Goal: Task Accomplishment & Management: Complete application form

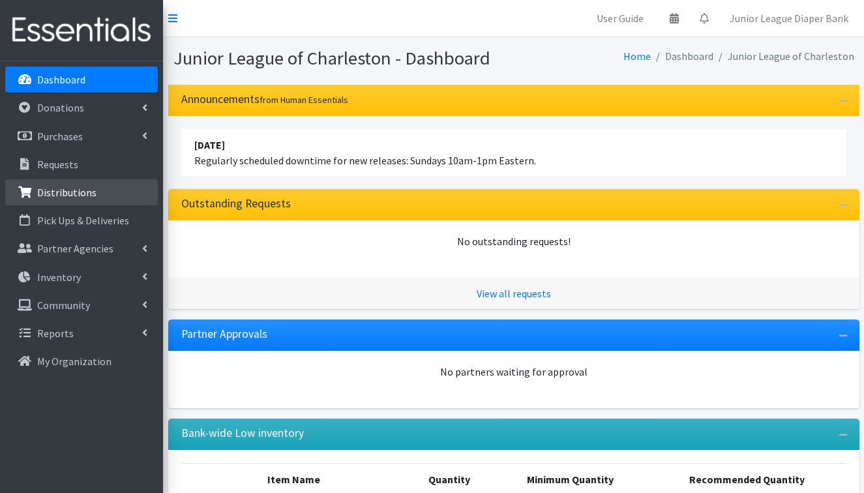
click at [58, 194] on p "Distributions" at bounding box center [66, 192] width 59 height 13
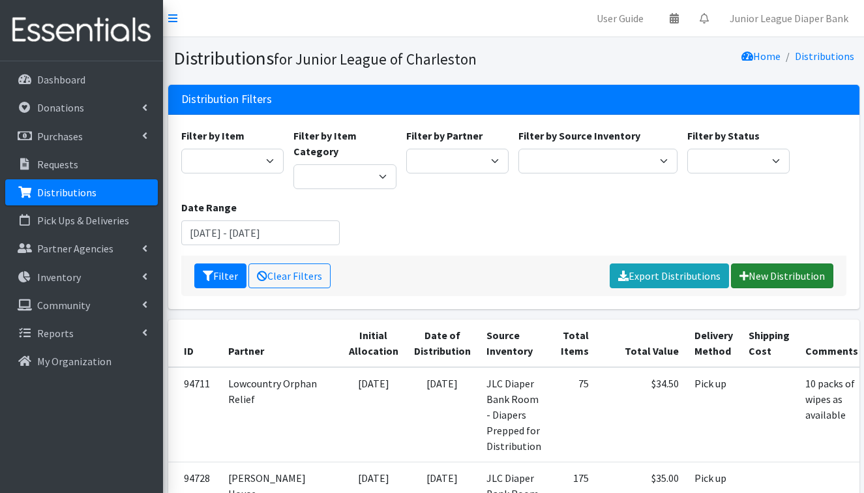
click at [797, 271] on link "New Distribution" at bounding box center [782, 275] width 102 height 25
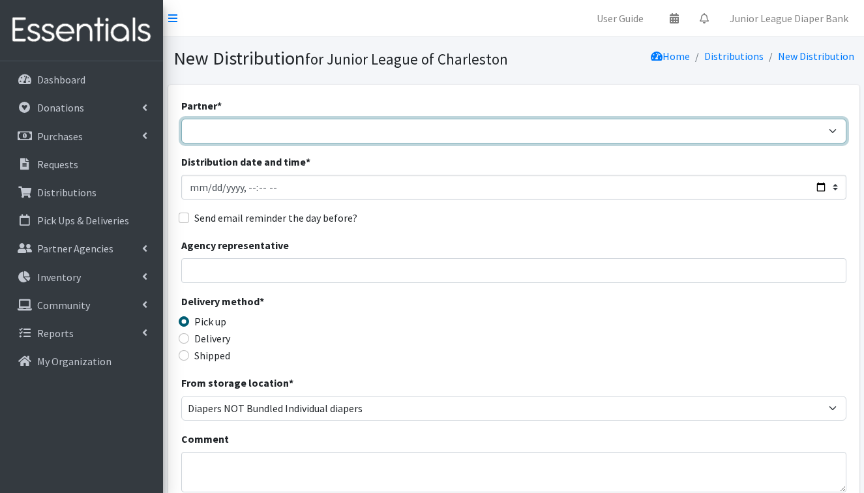
select select "4940"
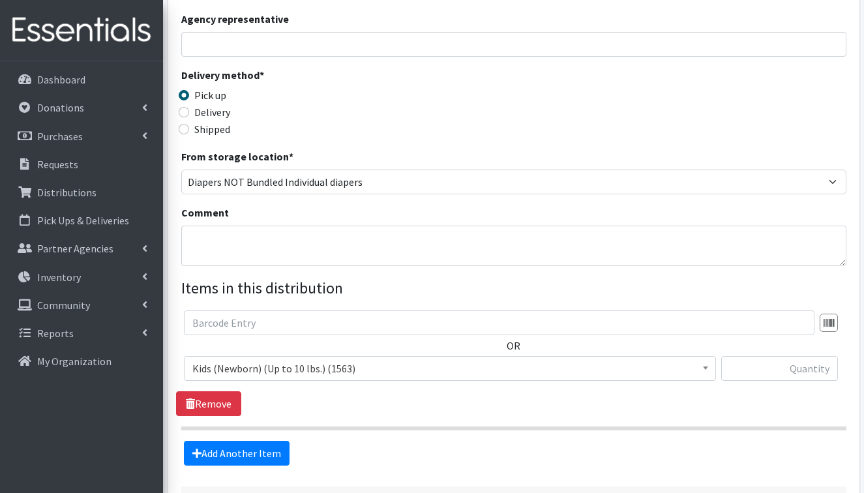
scroll to position [231, 0]
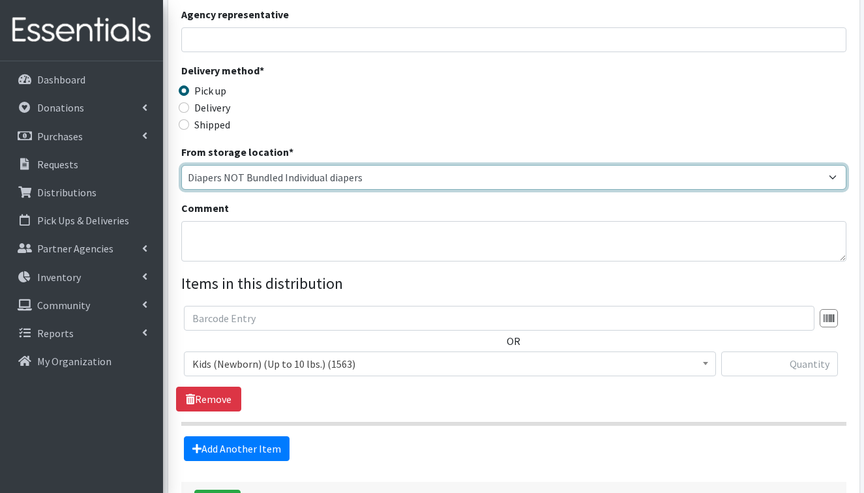
select select "35"
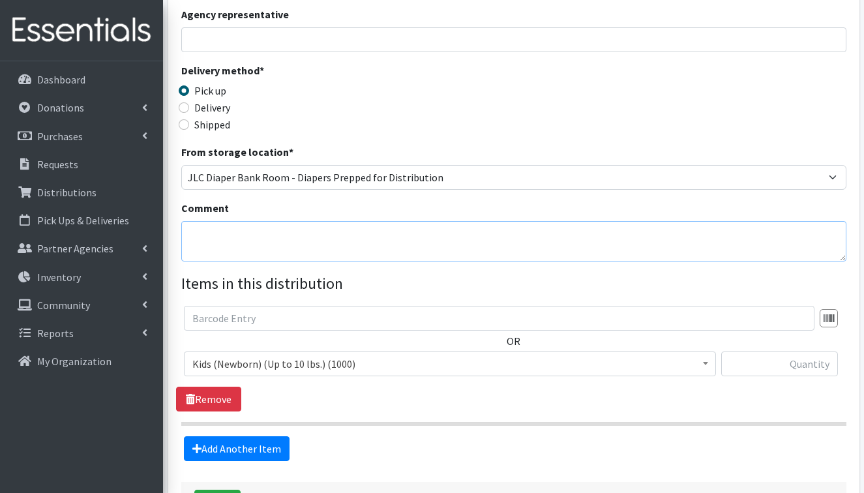
click at [390, 234] on textarea "Comment" at bounding box center [513, 241] width 665 height 40
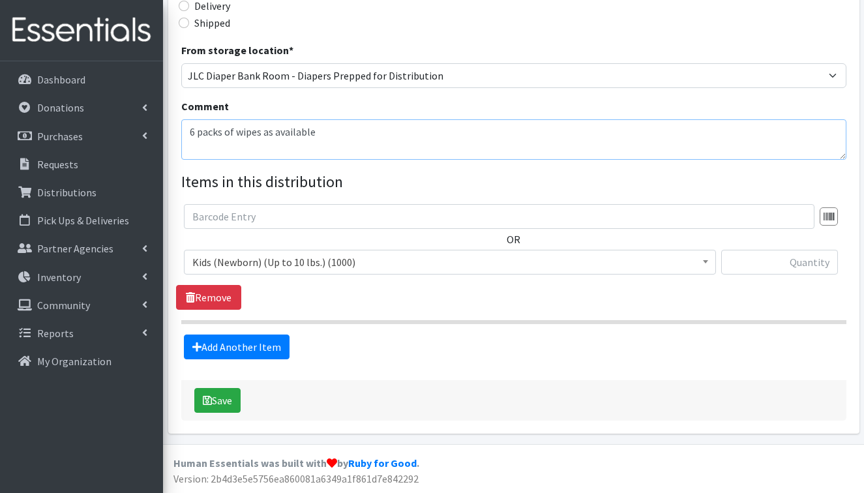
scroll to position [332, 0]
type textarea "6 packs of wipes as available"
click at [377, 269] on span "Kids (Newborn) (Up to 10 lbs.) (1000)" at bounding box center [449, 263] width 515 height 18
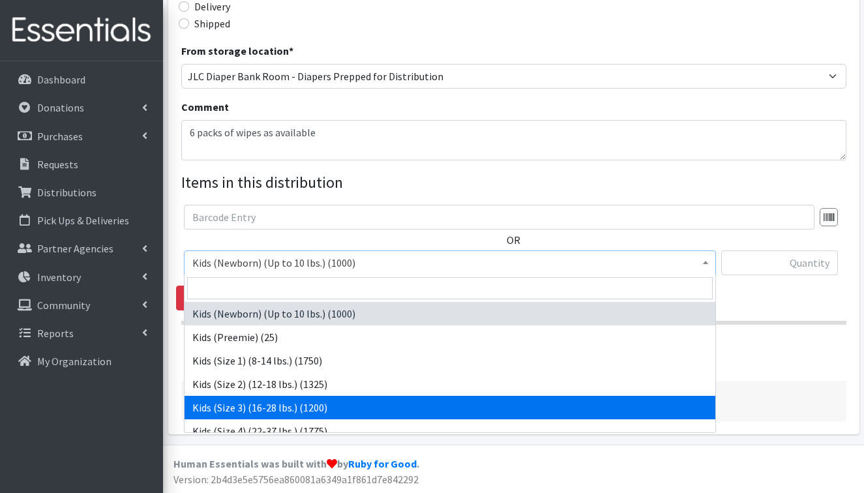
select select "576"
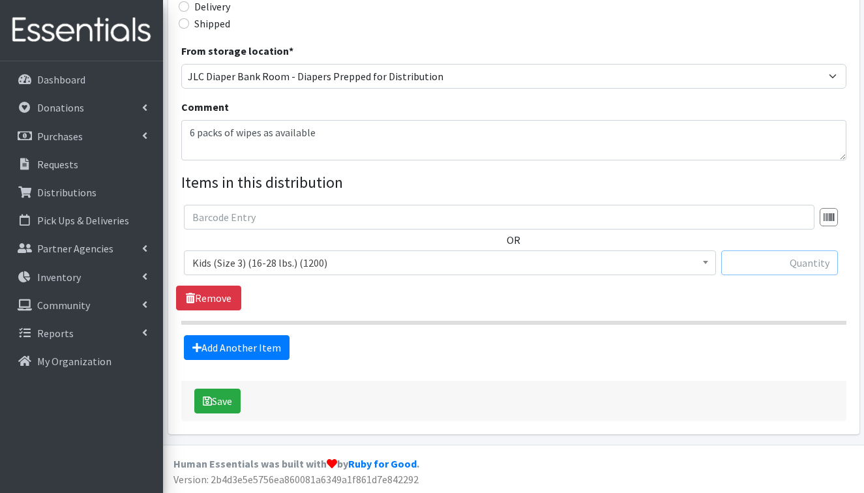
click at [750, 265] on input "text" at bounding box center [779, 262] width 117 height 25
type input "25"
click at [257, 345] on link "Add Another Item" at bounding box center [237, 347] width 106 height 25
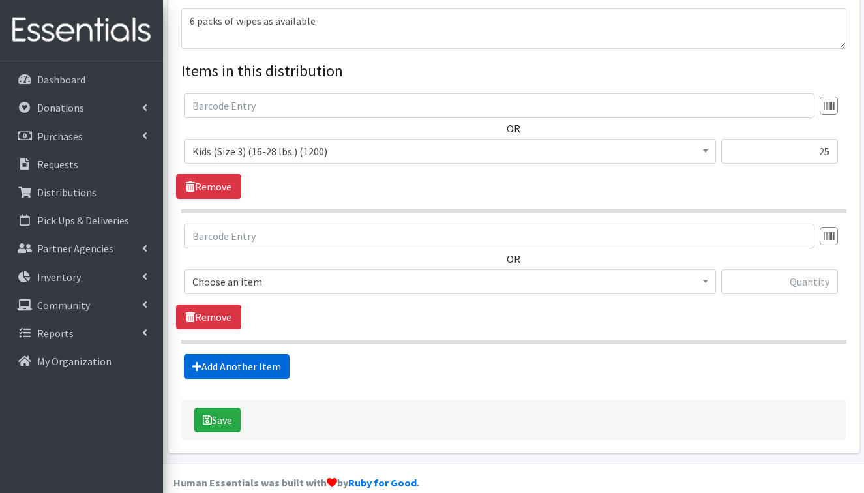
scroll to position [462, 0]
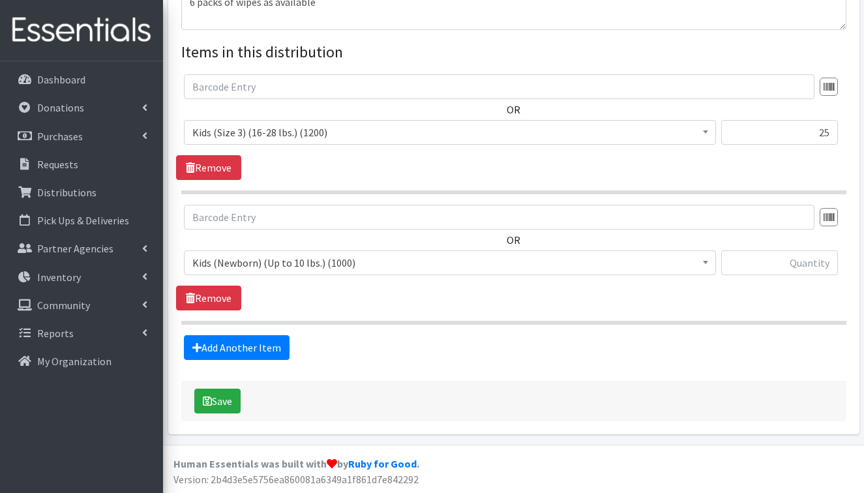
click at [305, 263] on span "Kids (Newborn) (Up to 10 lbs.) (1000)" at bounding box center [449, 263] width 515 height 18
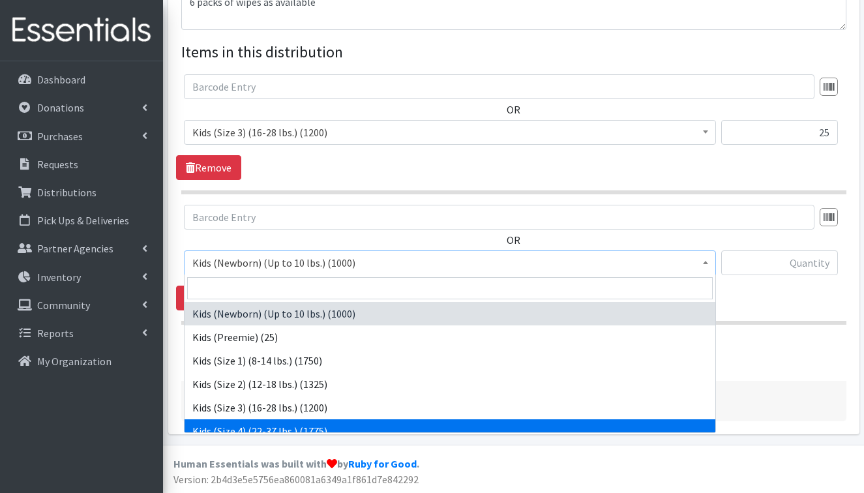
select select "557"
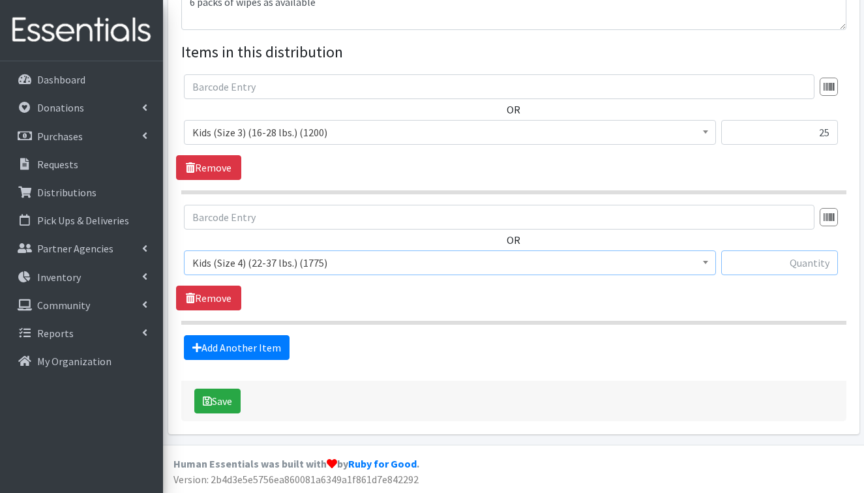
click at [788, 263] on input "text" at bounding box center [779, 262] width 117 height 25
type input "200"
click at [267, 348] on link "Add Another Item" at bounding box center [237, 347] width 106 height 25
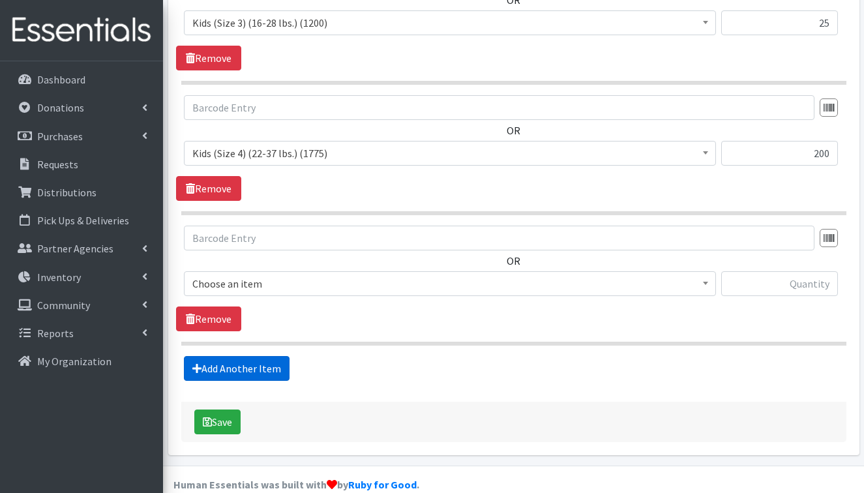
scroll to position [593, 0]
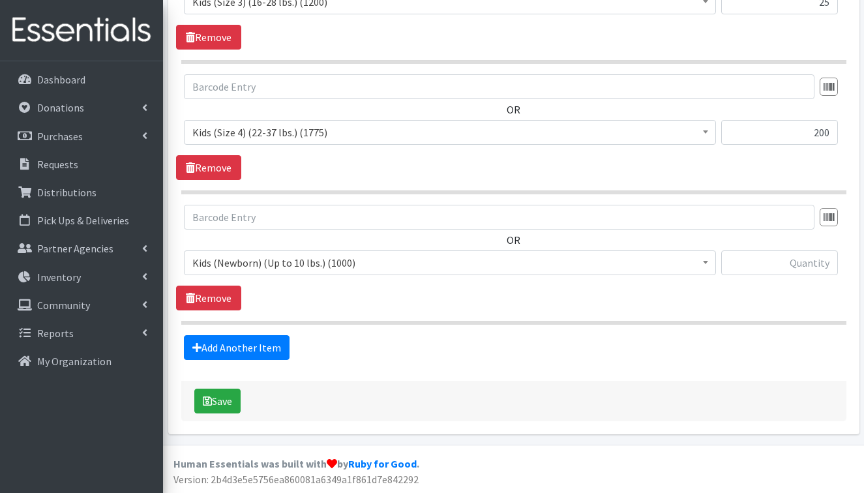
click at [263, 259] on span "Kids (Newborn) (Up to 10 lbs.) (1000)" at bounding box center [449, 263] width 515 height 18
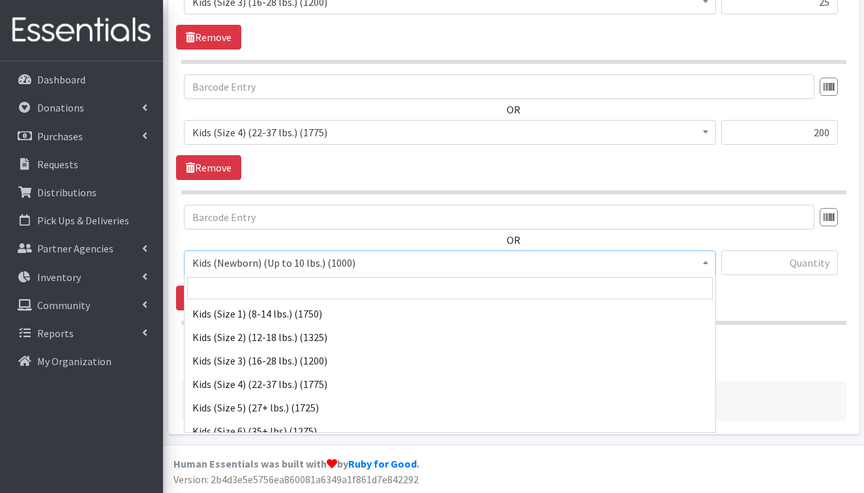
scroll to position [52, 0]
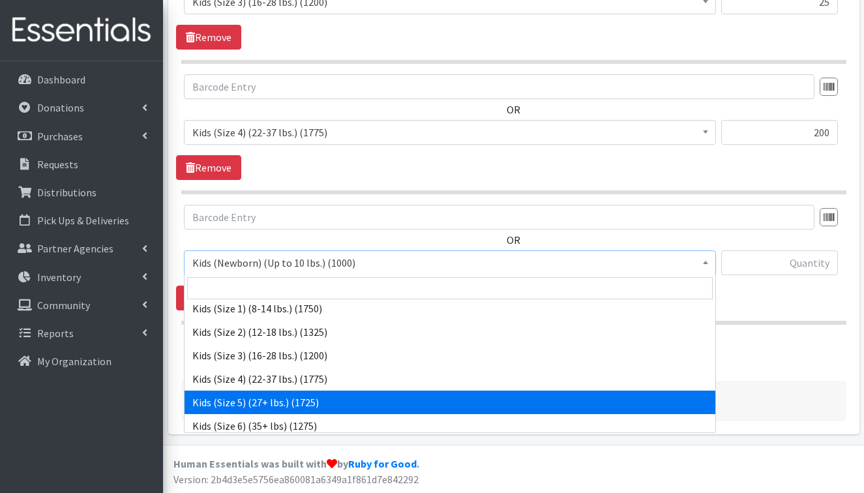
select select "558"
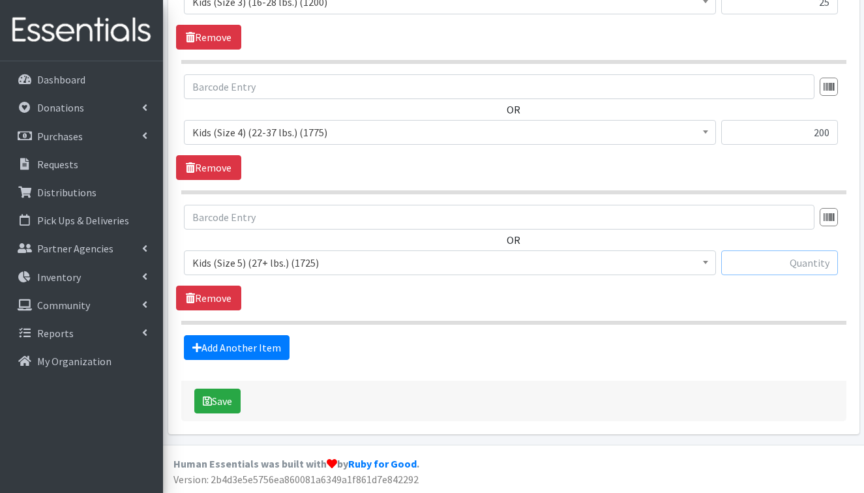
click at [778, 263] on input "text" at bounding box center [779, 262] width 117 height 25
type input "125"
click at [225, 396] on button "Save" at bounding box center [217, 400] width 46 height 25
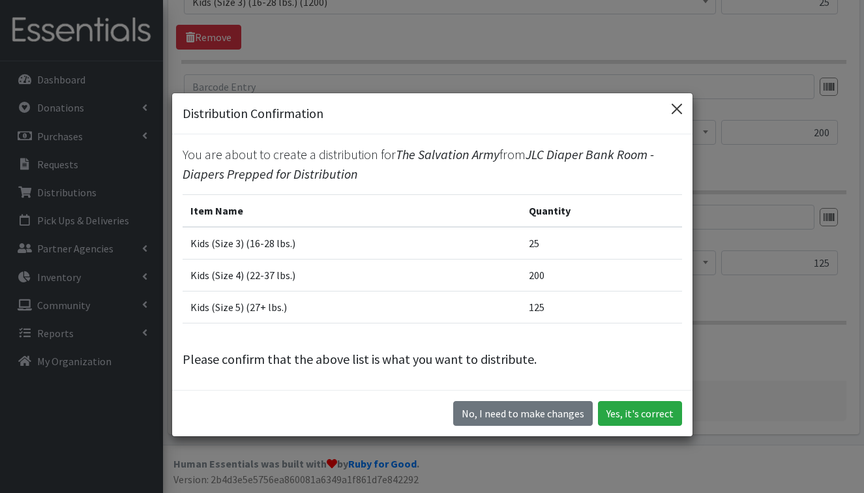
click at [674, 107] on button "Close" at bounding box center [676, 108] width 21 height 21
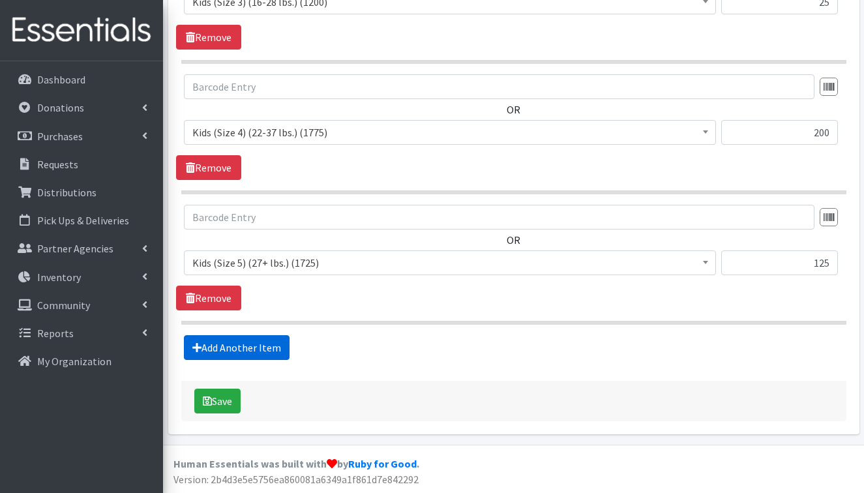
click at [263, 344] on link "Add Another Item" at bounding box center [237, 347] width 106 height 25
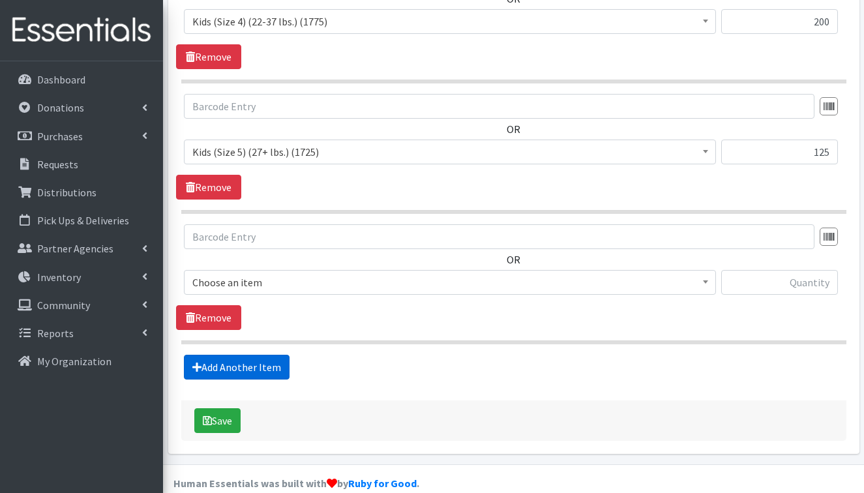
scroll to position [723, 0]
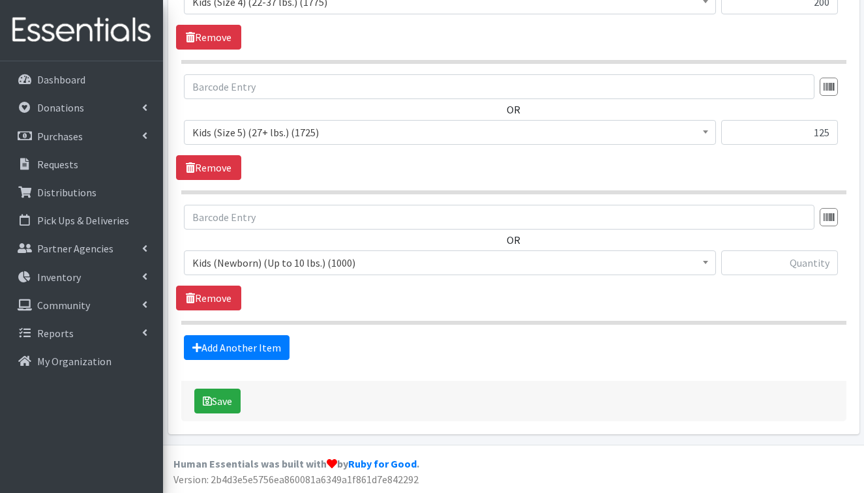
click at [258, 262] on span "Kids (Newborn) (Up to 10 lbs.) (1000)" at bounding box center [449, 263] width 515 height 18
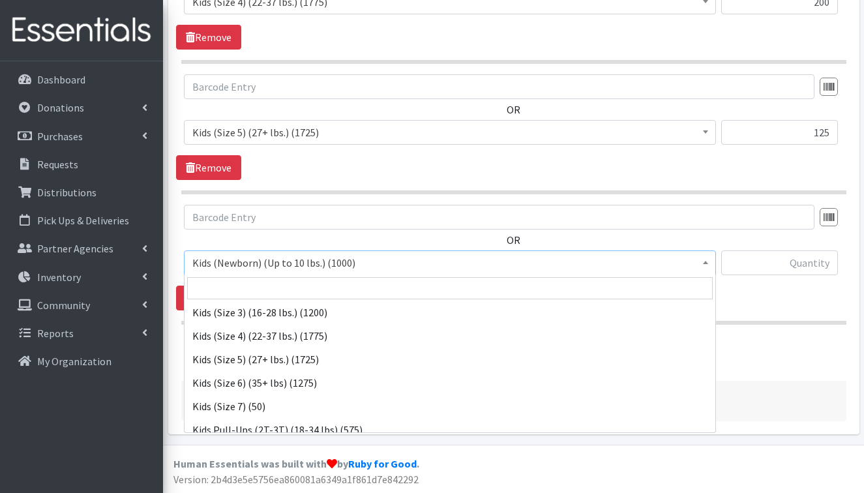
scroll to position [98, 0]
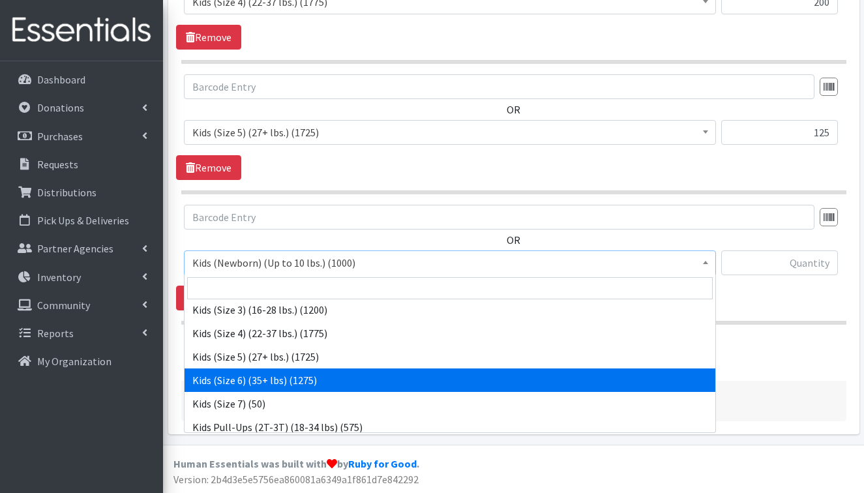
select select "560"
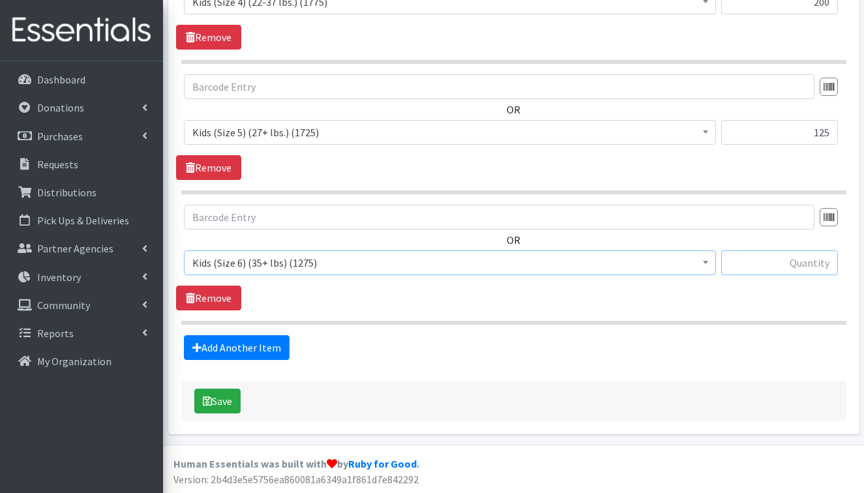
click at [767, 264] on input "text" at bounding box center [779, 262] width 117 height 25
type input "75"
click at [224, 397] on button "Save" at bounding box center [217, 400] width 46 height 25
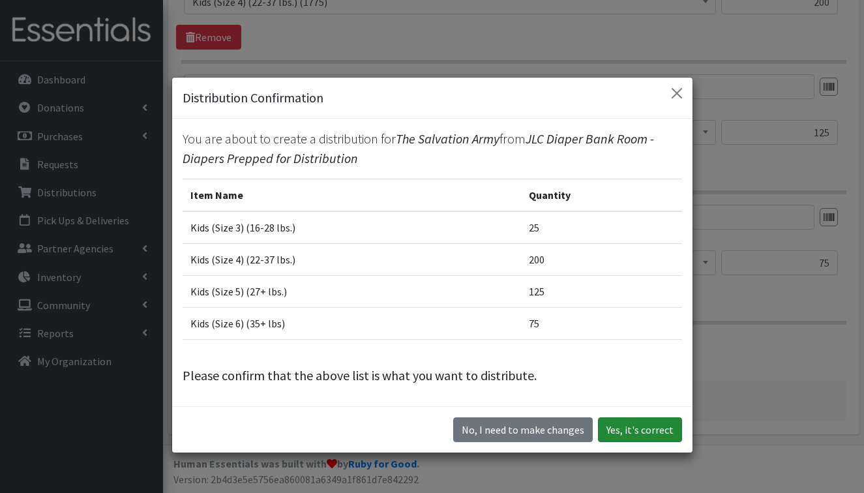
click at [621, 429] on button "Yes, it's correct" at bounding box center [640, 429] width 84 height 25
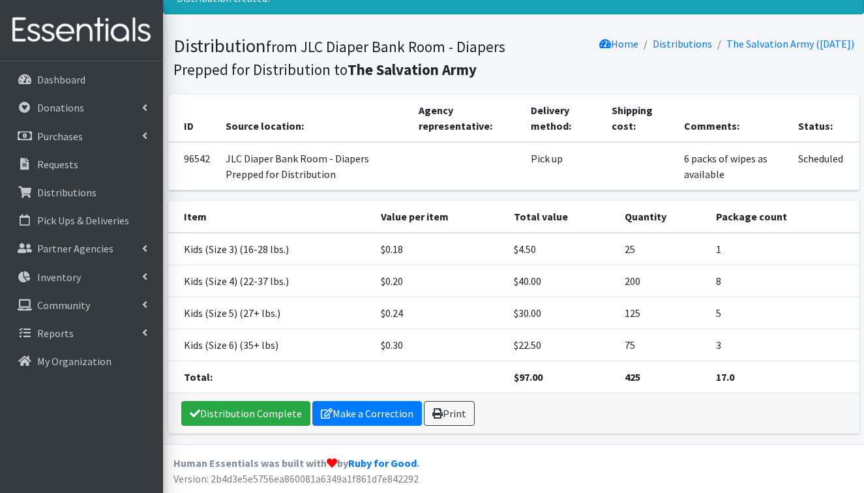
scroll to position [113, 0]
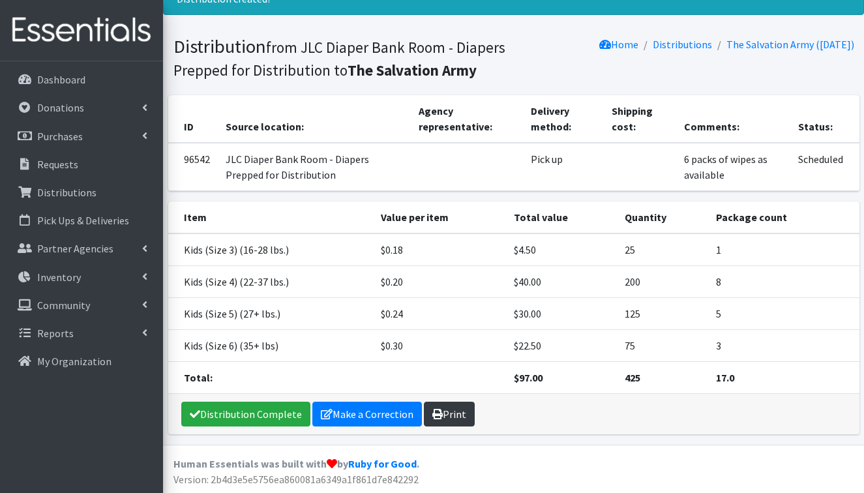
click at [448, 415] on link "Print" at bounding box center [449, 414] width 51 height 25
